Goal: Task Accomplishment & Management: Use online tool/utility

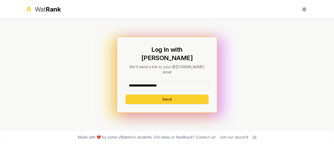
click at [165, 95] on button "Send" at bounding box center [167, 99] width 83 height 9
type input "********"
click at [147, 96] on button "Send" at bounding box center [167, 99] width 83 height 9
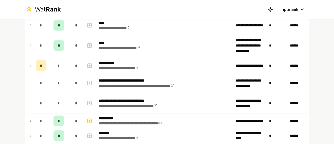
scroll to position [426, 0]
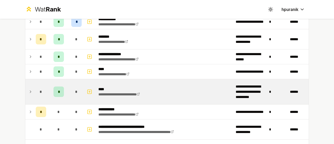
click at [28, 89] on icon at bounding box center [30, 91] width 4 height 6
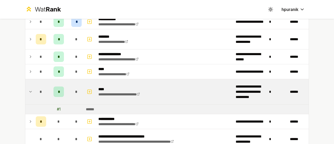
click at [28, 89] on icon at bounding box center [30, 91] width 4 height 6
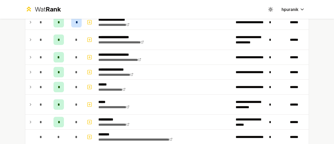
scroll to position [281, 0]
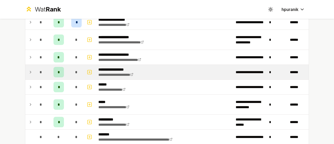
click at [29, 72] on icon at bounding box center [30, 72] width 4 height 6
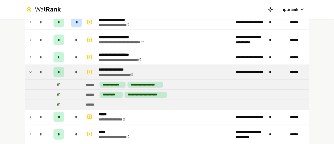
click at [29, 72] on icon at bounding box center [30, 72] width 4 height 6
